Goal: Obtain resource: Obtain resource

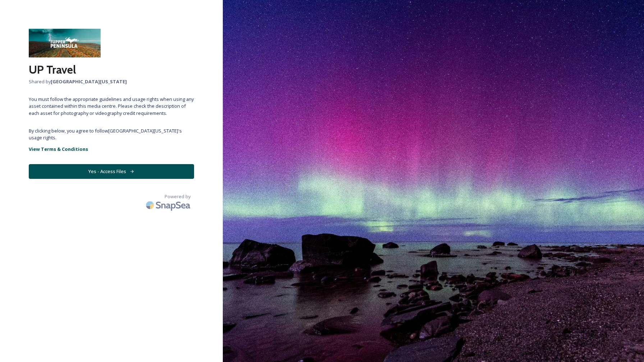
click at [116, 170] on button "Yes - Access Files" at bounding box center [111, 171] width 165 height 15
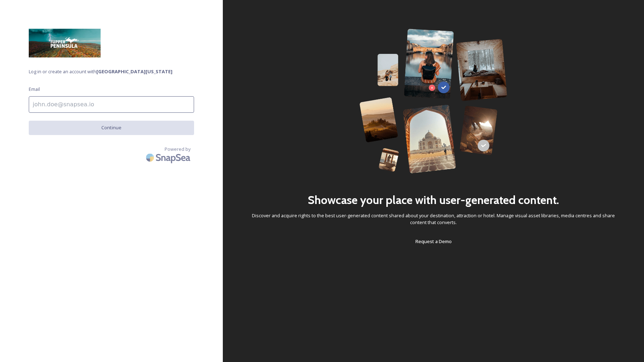
click at [114, 106] on input at bounding box center [111, 104] width 165 height 17
type input "[EMAIL_ADDRESS][DOMAIN_NAME]"
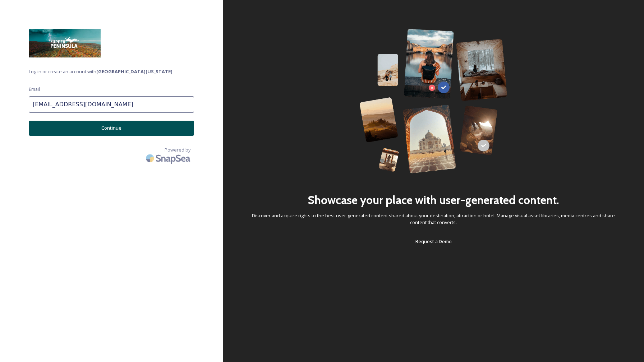
click at [108, 127] on button "Continue" at bounding box center [111, 128] width 165 height 15
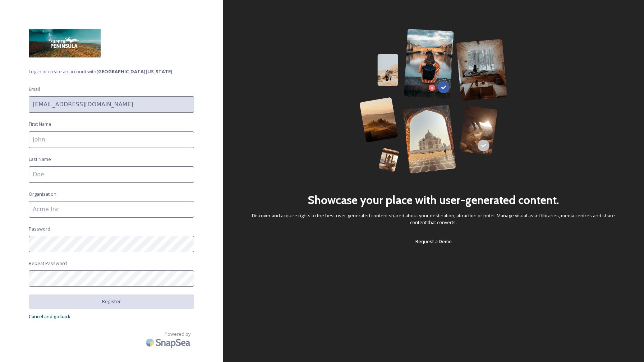
click at [106, 140] on input at bounding box center [111, 140] width 165 height 17
type input "[PERSON_NAME]"
click at [88, 171] on input at bounding box center [111, 174] width 165 height 17
type input "Pleasant"
click at [81, 206] on input at bounding box center [111, 209] width 165 height 17
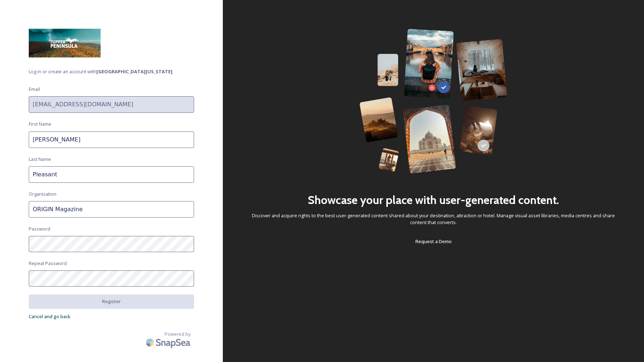
type input "ORIGIN Magazine"
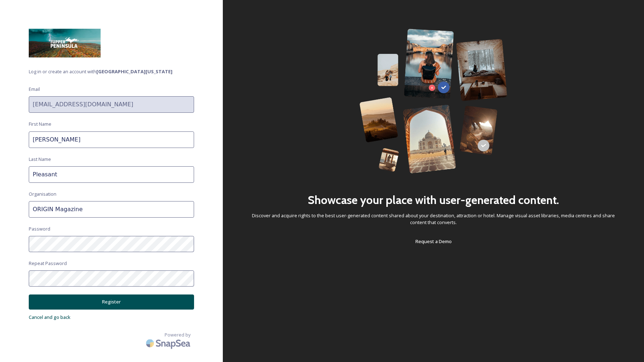
click at [118, 299] on button "Register" at bounding box center [111, 302] width 165 height 15
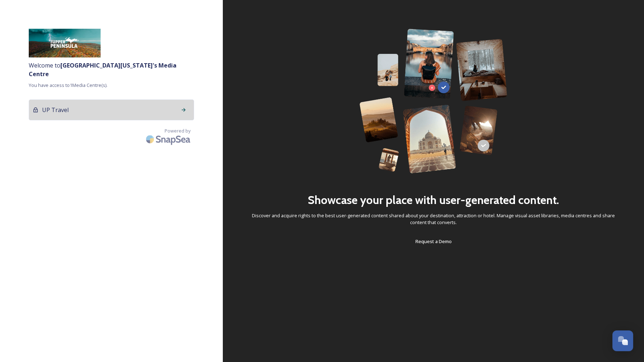
click at [153, 104] on div "UP Travel" at bounding box center [111, 110] width 165 height 21
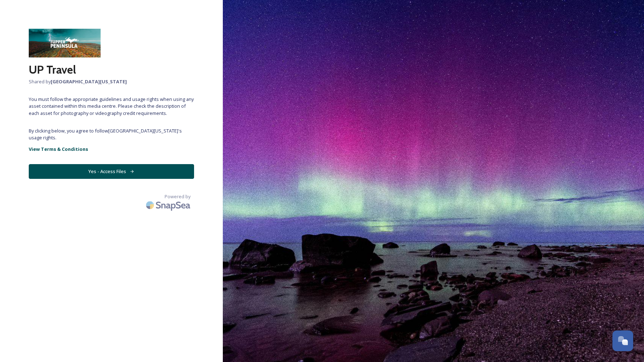
click at [115, 169] on button "Yes - Access Files" at bounding box center [111, 171] width 165 height 15
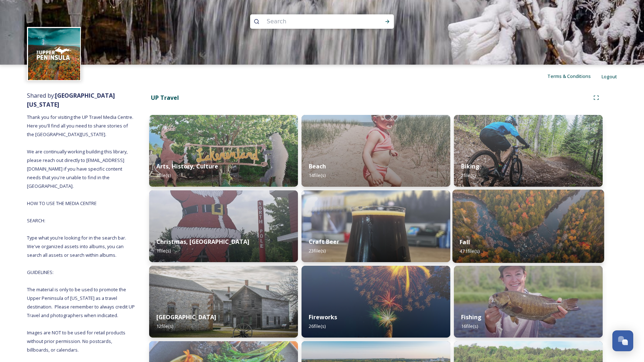
click at [509, 234] on div "Fall 471 file(s)" at bounding box center [529, 246] width 152 height 33
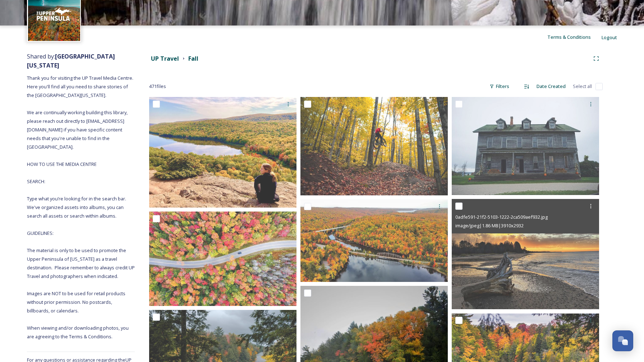
scroll to position [41, 0]
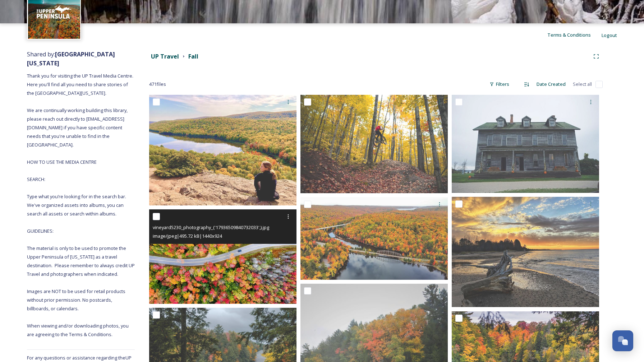
click at [229, 267] on img at bounding box center [222, 257] width 147 height 95
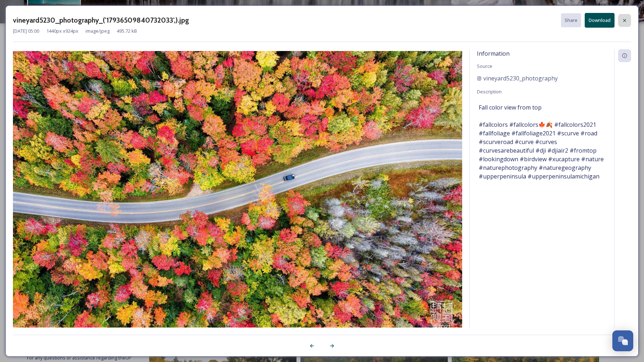
click at [625, 19] on icon at bounding box center [625, 21] width 6 height 6
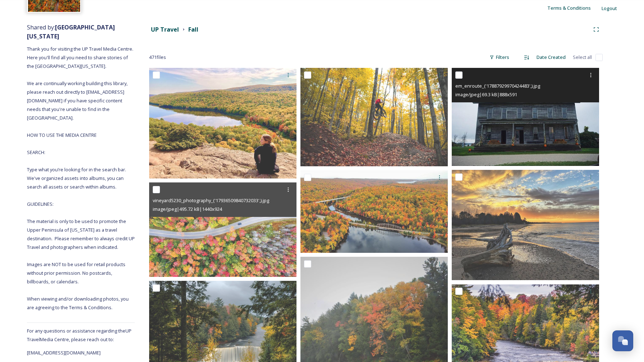
scroll to position [75, 0]
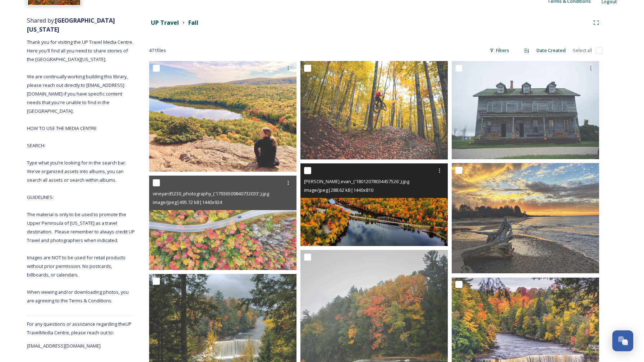
click at [362, 213] on img at bounding box center [374, 204] width 147 height 83
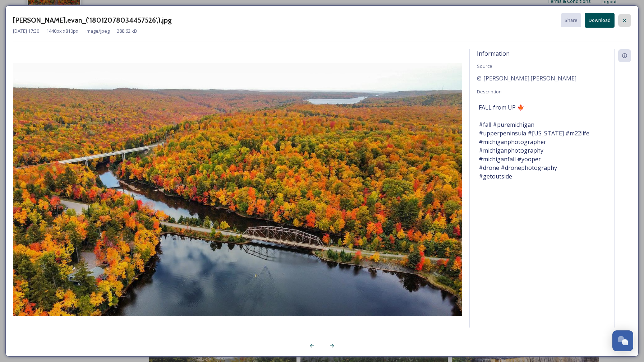
click at [623, 20] on icon at bounding box center [625, 21] width 6 height 6
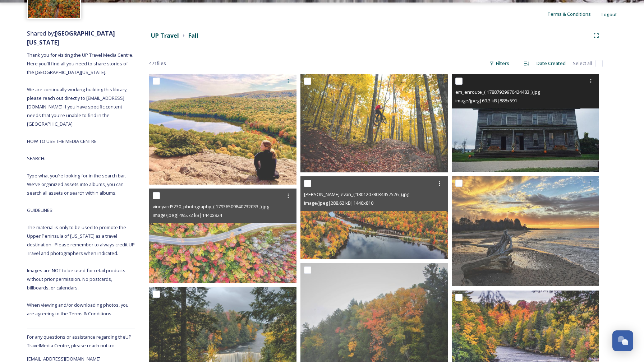
scroll to position [63, 0]
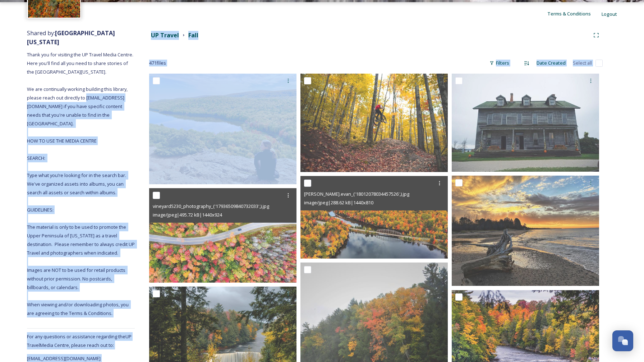
drag, startPoint x: 87, startPoint y: 90, endPoint x: 135, endPoint y: 88, distance: 48.2
click at [120, 88] on span "Thank you for visiting the UP Travel Media Centre. Here you'll find all you nee…" at bounding box center [81, 183] width 109 height 265
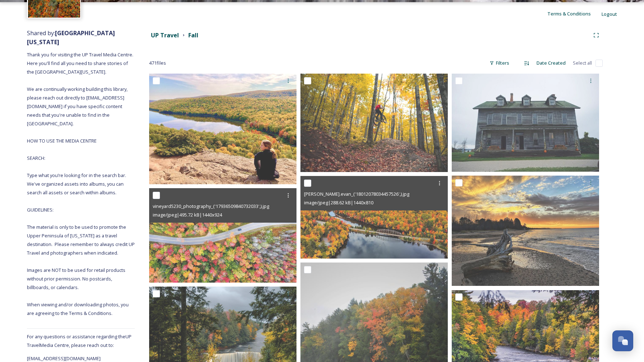
click at [120, 88] on span "Thank you for visiting the UP Travel Media Centre. Here you'll find all you nee…" at bounding box center [81, 183] width 109 height 265
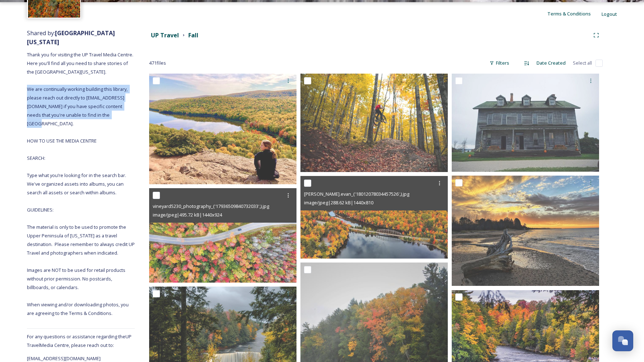
click at [120, 88] on span "Thank you for visiting the UP Travel Media Centre. Here you'll find all you nee…" at bounding box center [81, 183] width 109 height 265
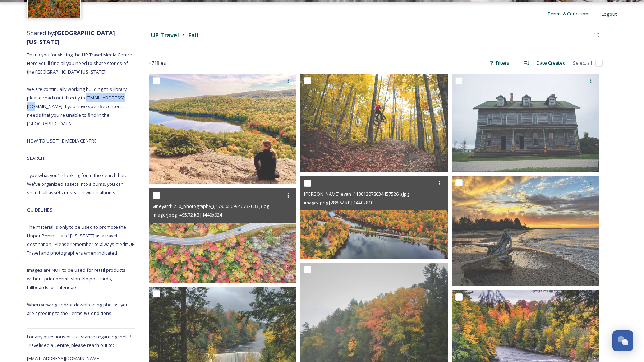
drag, startPoint x: 86, startPoint y: 89, endPoint x: 131, endPoint y: 89, distance: 44.9
click at [131, 89] on span "Thank you for visiting the UP Travel Media Centre. Here you'll find all you nee…" at bounding box center [81, 183] width 109 height 265
copy span "[EMAIL_ADDRESS][DOMAIN_NAME]"
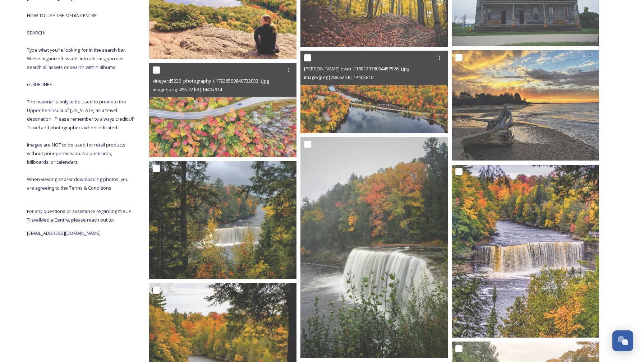
scroll to position [191, 0]
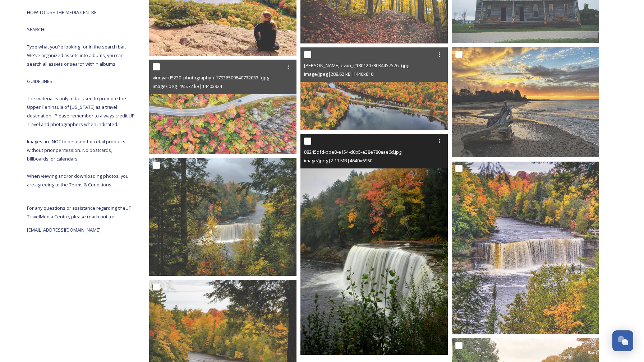
click at [380, 271] on img at bounding box center [374, 244] width 147 height 221
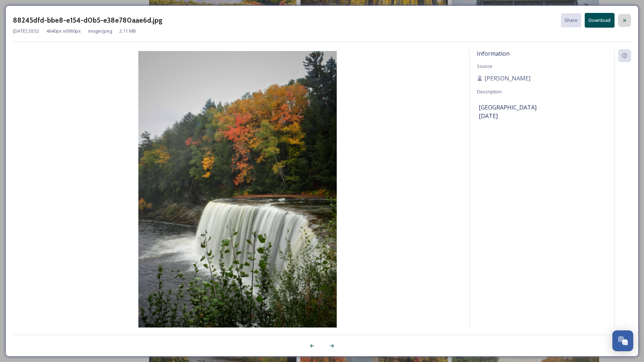
click at [627, 20] on icon at bounding box center [625, 21] width 6 height 6
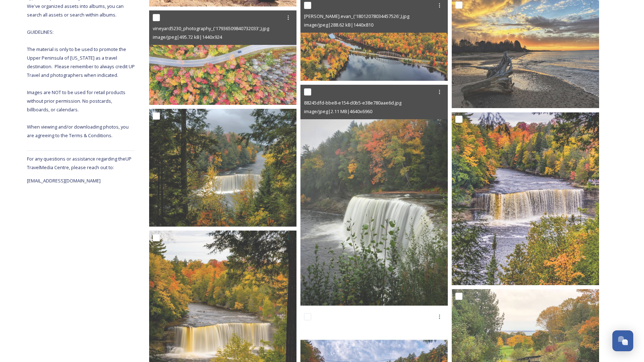
scroll to position [326, 0]
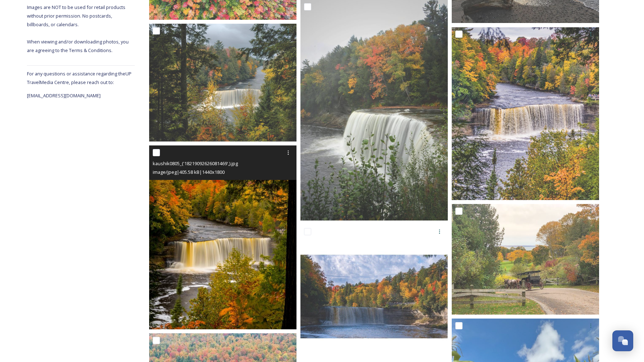
click at [223, 224] on img at bounding box center [222, 238] width 147 height 184
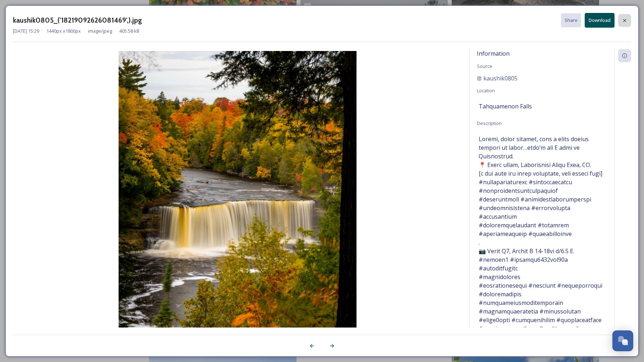
click at [627, 21] on icon at bounding box center [625, 21] width 6 height 6
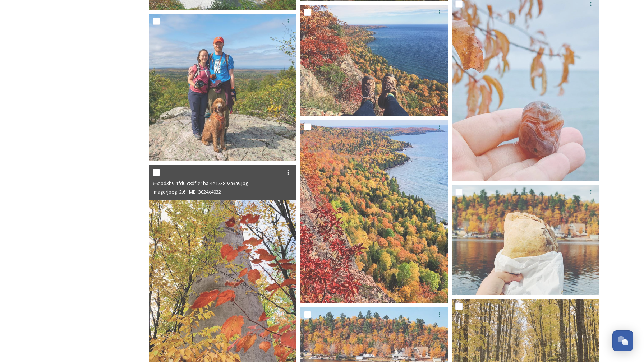
scroll to position [1098, 0]
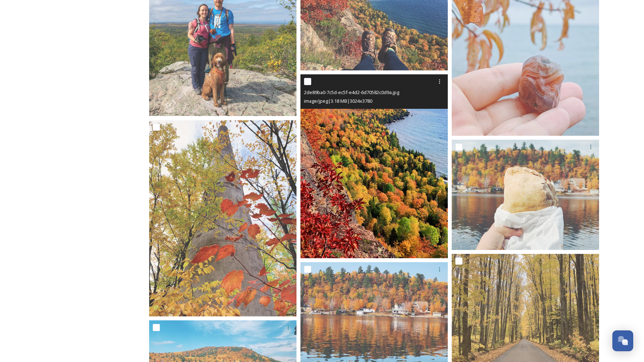
click at [380, 165] on img at bounding box center [374, 166] width 147 height 184
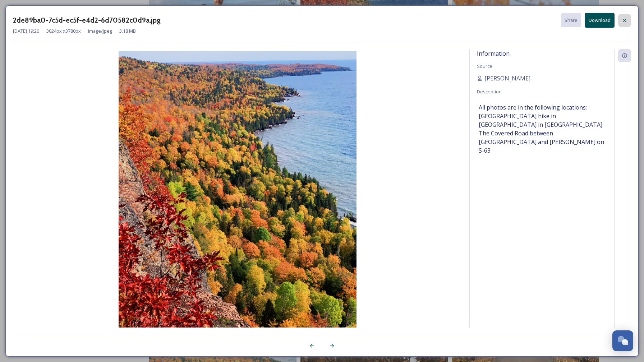
click at [626, 18] on icon at bounding box center [625, 21] width 6 height 6
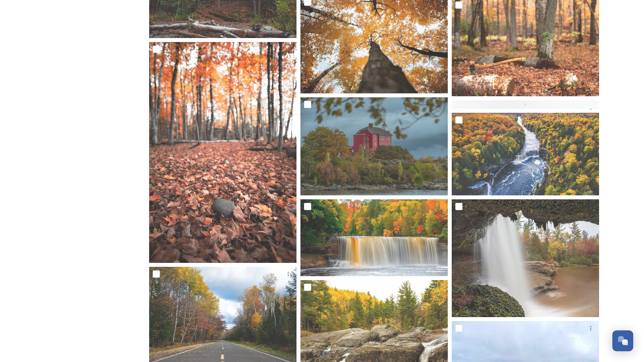
scroll to position [2037, 0]
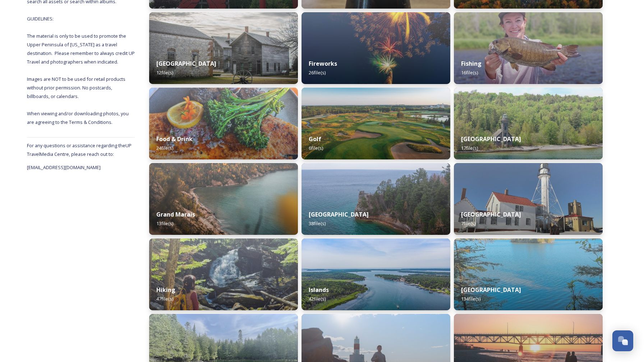
scroll to position [255, 0]
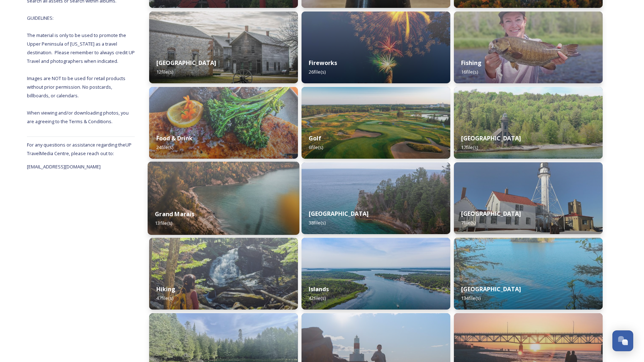
click at [209, 207] on div "Grand Marais 13 file(s)" at bounding box center [224, 218] width 152 height 33
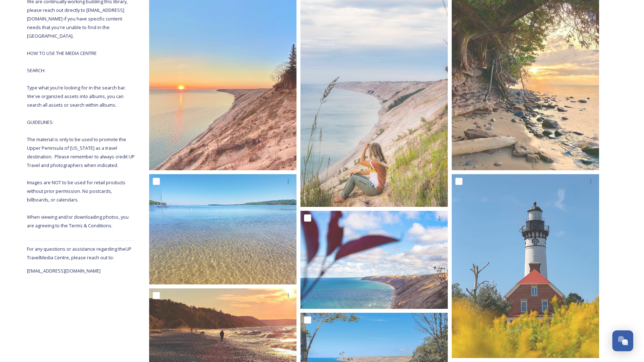
scroll to position [163, 0]
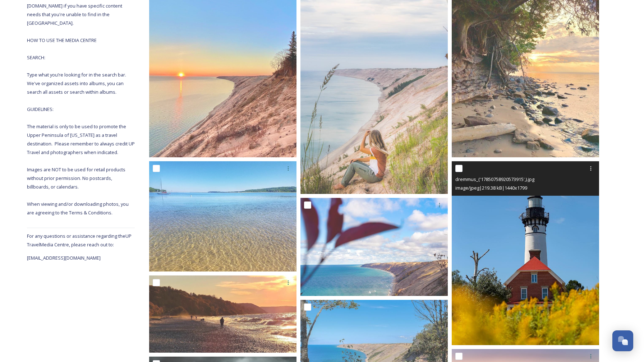
click at [540, 263] on img at bounding box center [525, 253] width 147 height 184
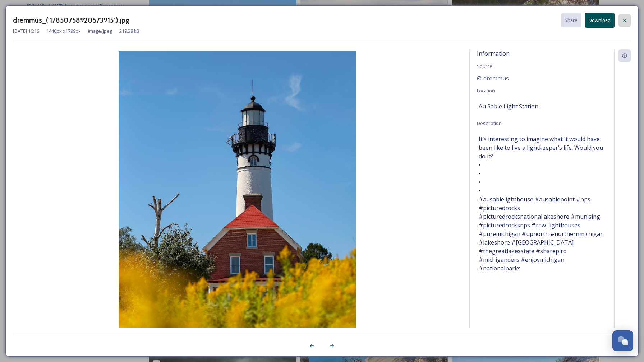
click at [626, 18] on icon at bounding box center [625, 21] width 6 height 6
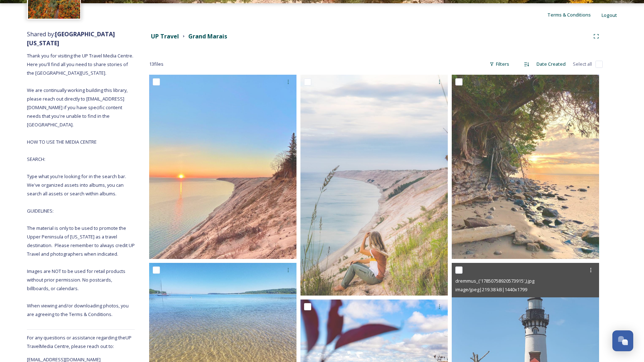
scroll to position [62, 0]
